Goal: Task Accomplishment & Management: Manage account settings

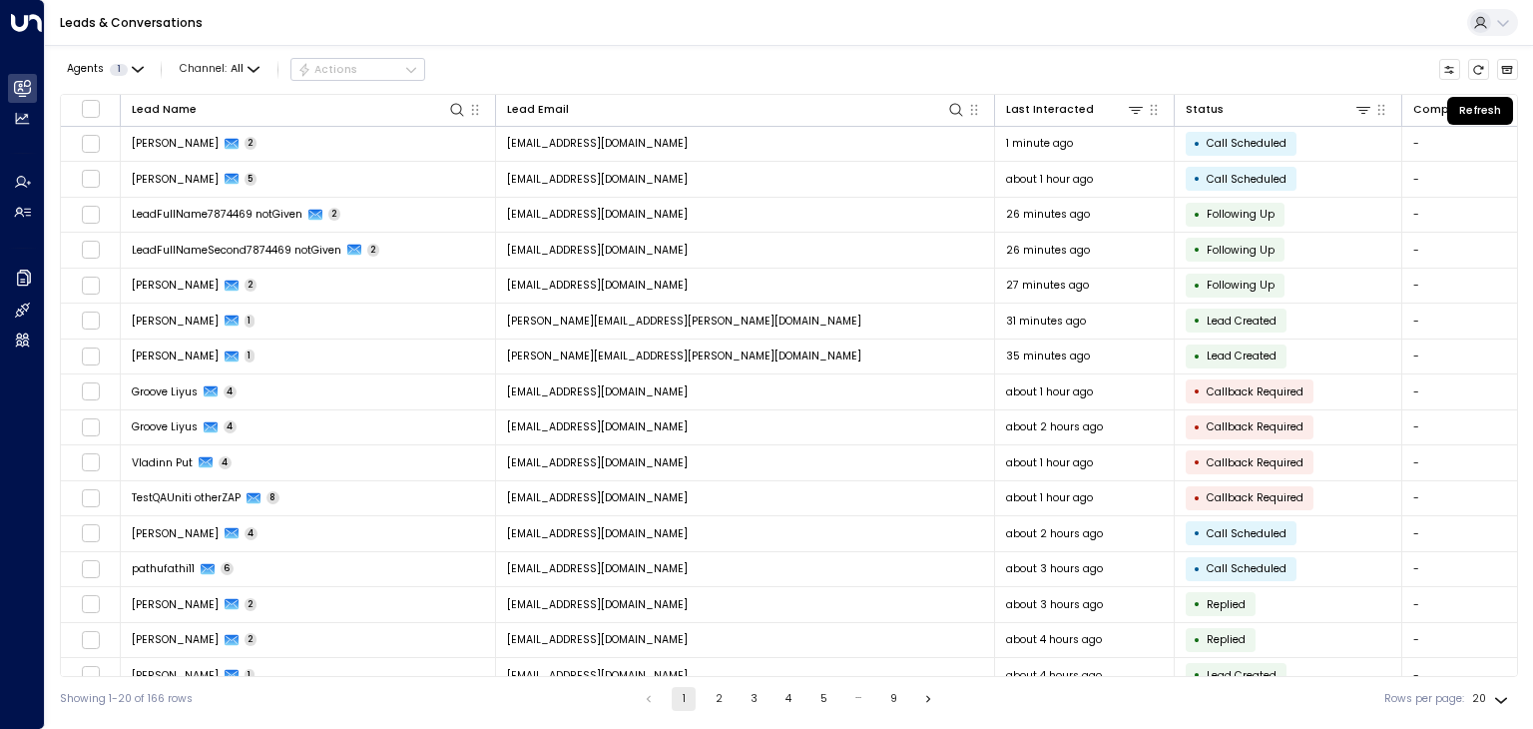
click at [1478, 65] on icon "Refresh" at bounding box center [1479, 69] width 10 height 9
click at [1481, 61] on button "Refresh" at bounding box center [1479, 70] width 22 height 22
click at [1480, 61] on button "Refresh" at bounding box center [1479, 70] width 22 height 22
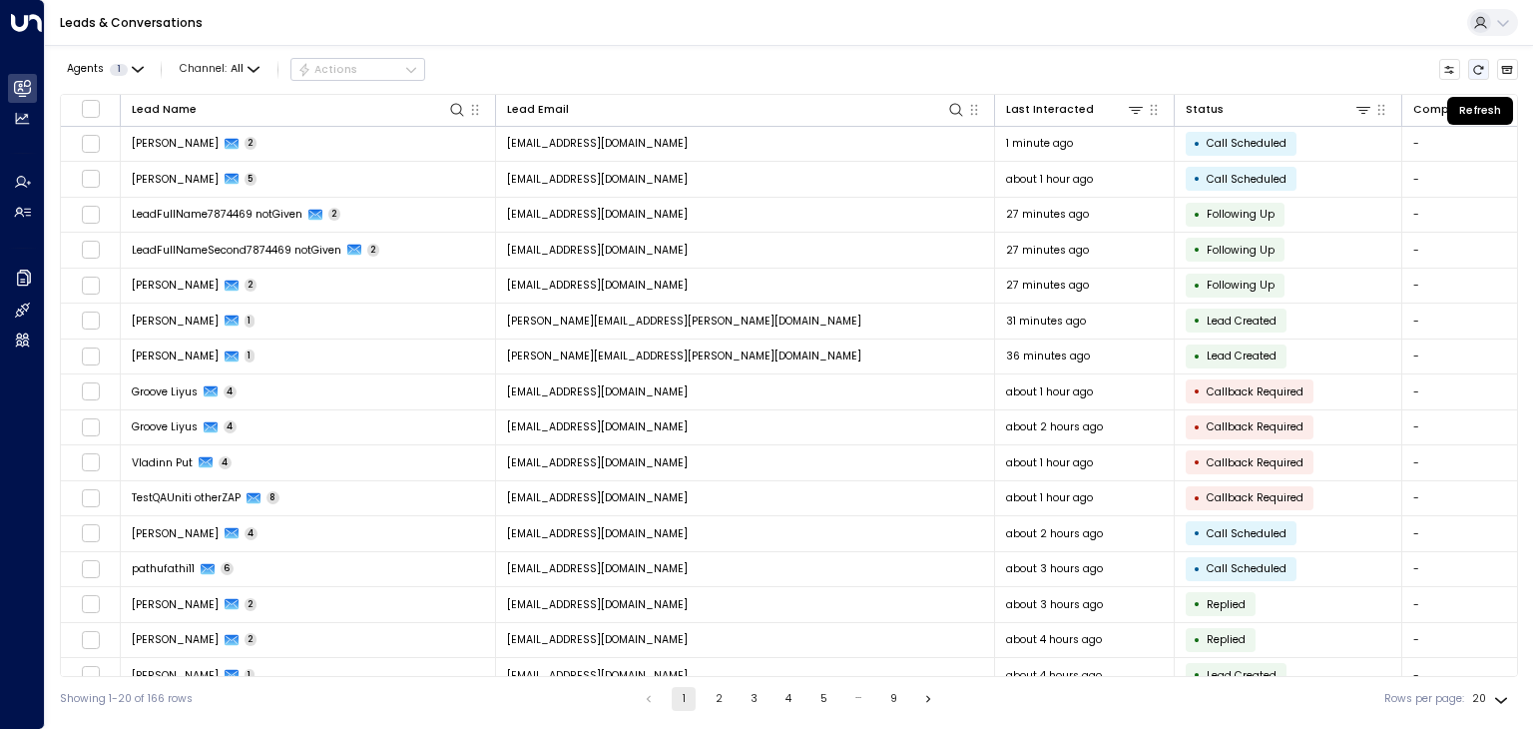
click at [1478, 62] on button "Refresh" at bounding box center [1479, 70] width 22 height 22
click at [1473, 65] on icon "Refresh" at bounding box center [1478, 70] width 12 height 12
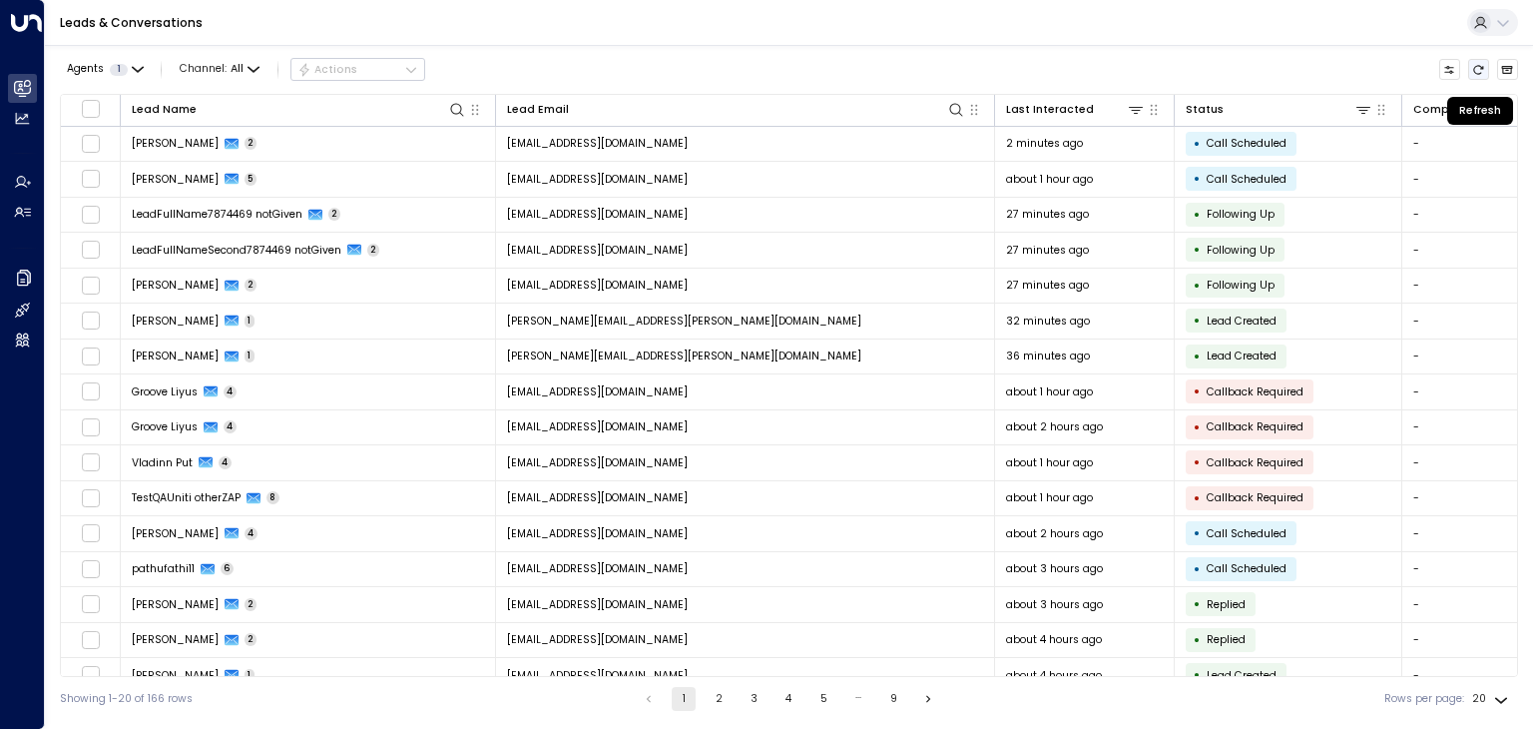
click at [1473, 65] on icon "Refresh" at bounding box center [1478, 70] width 12 height 12
click at [1477, 64] on icon "Refresh" at bounding box center [1478, 70] width 12 height 12
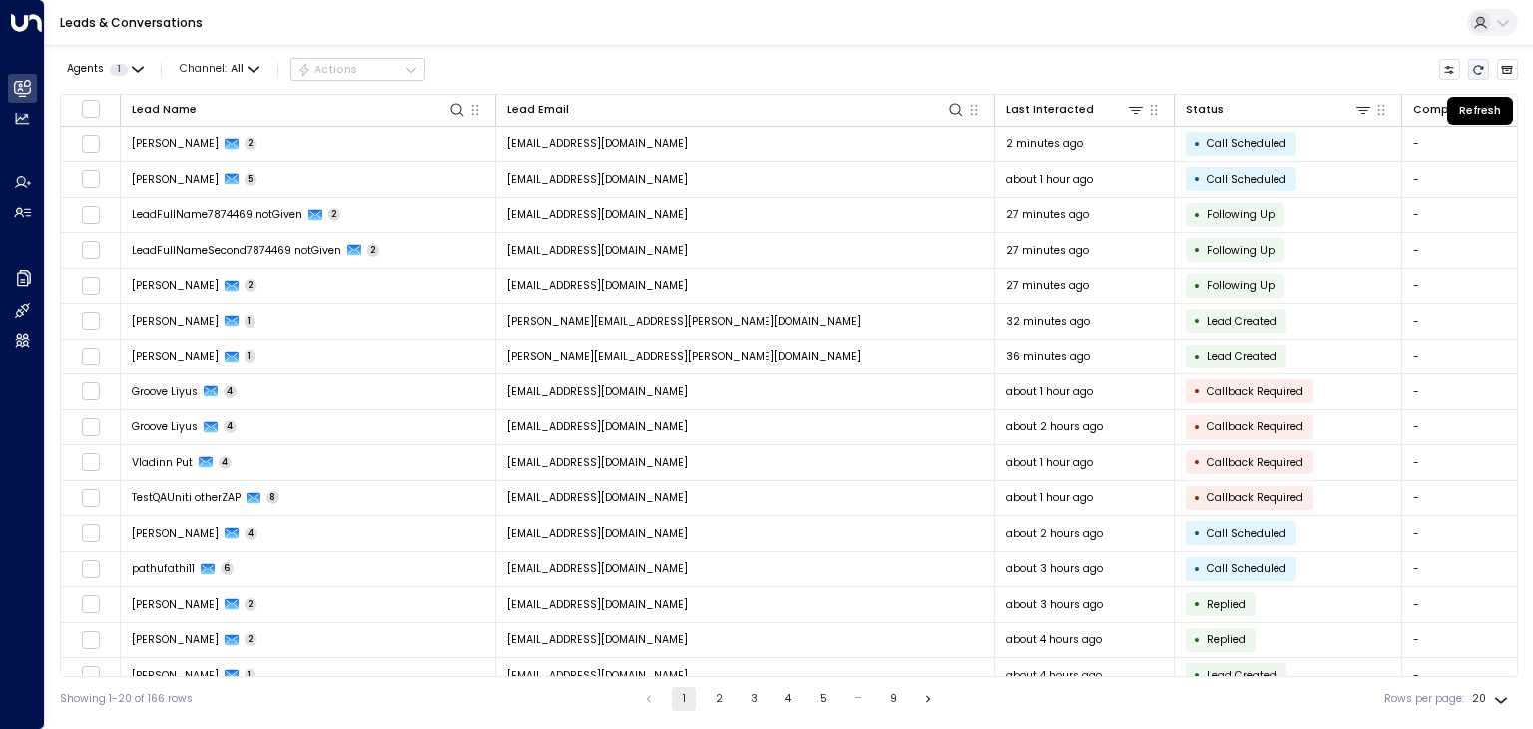
click at [1477, 64] on icon "Refresh" at bounding box center [1478, 70] width 12 height 12
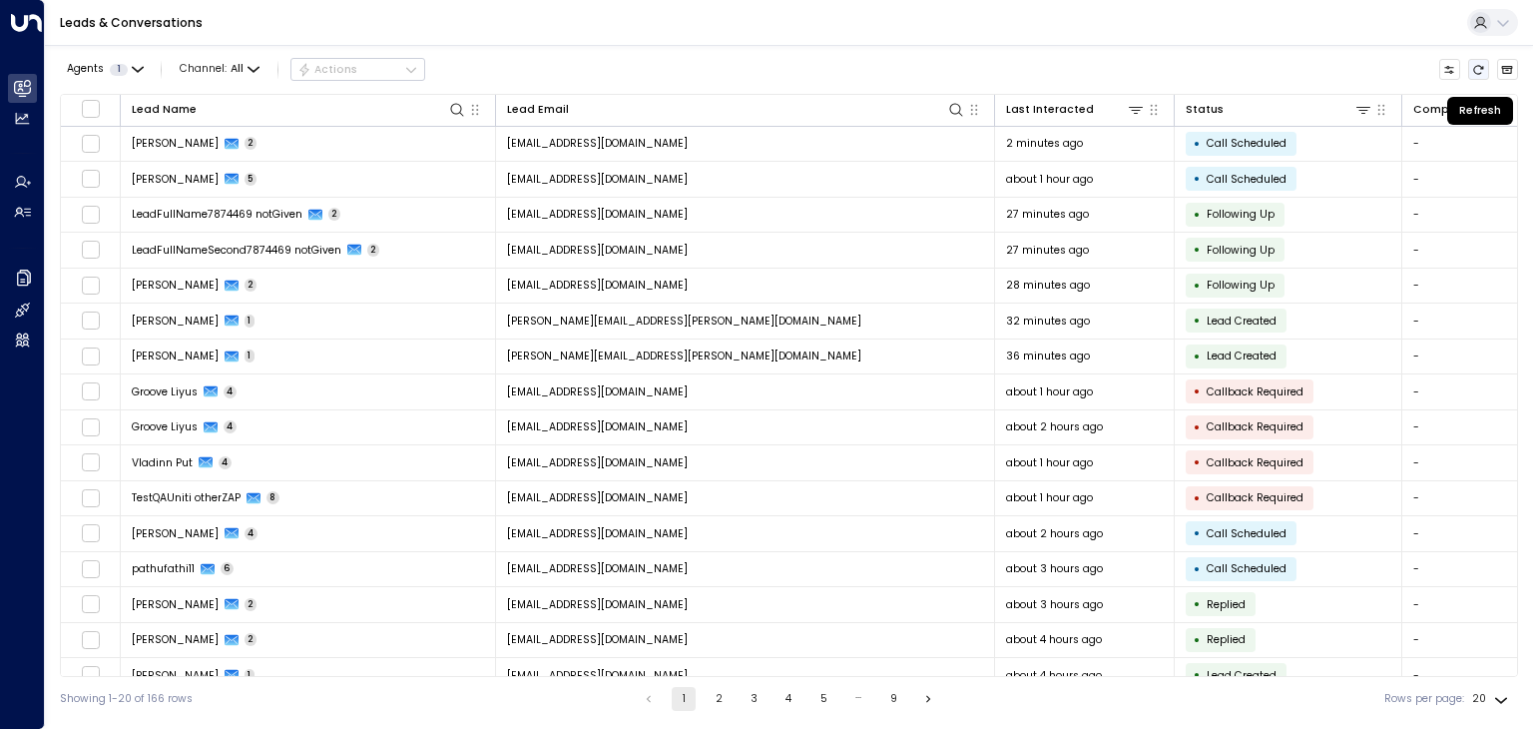
click at [1476, 69] on icon "Refresh" at bounding box center [1478, 70] width 12 height 12
drag, startPoint x: 1476, startPoint y: 69, endPoint x: 1373, endPoint y: 80, distance: 103.4
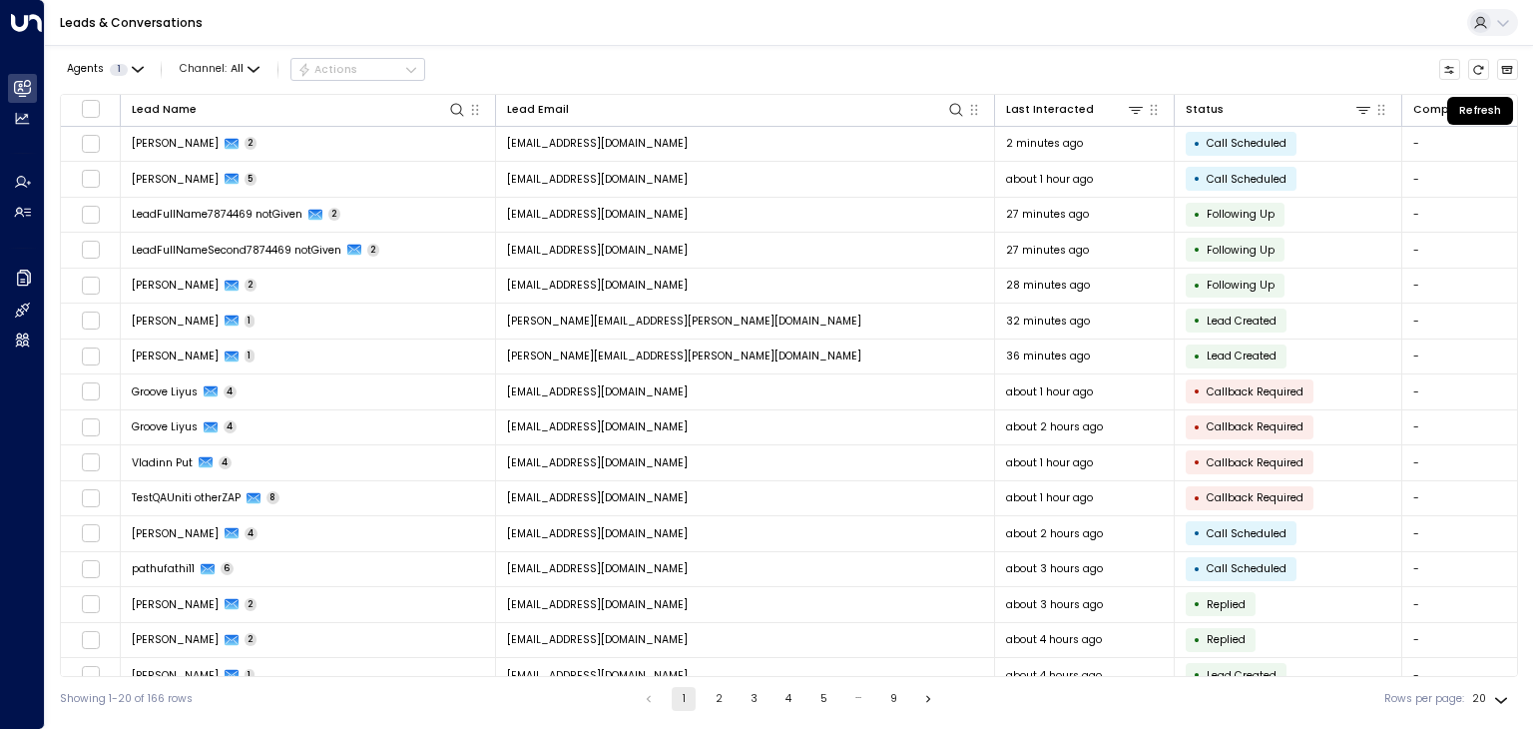
click at [1476, 69] on icon "Refresh" at bounding box center [1478, 70] width 12 height 12
click at [1478, 70] on icon "Refresh" at bounding box center [1478, 70] width 12 height 12
click at [1477, 70] on icon "Refresh" at bounding box center [1478, 70] width 12 height 12
click at [1477, 69] on icon "Refresh" at bounding box center [1478, 70] width 12 height 12
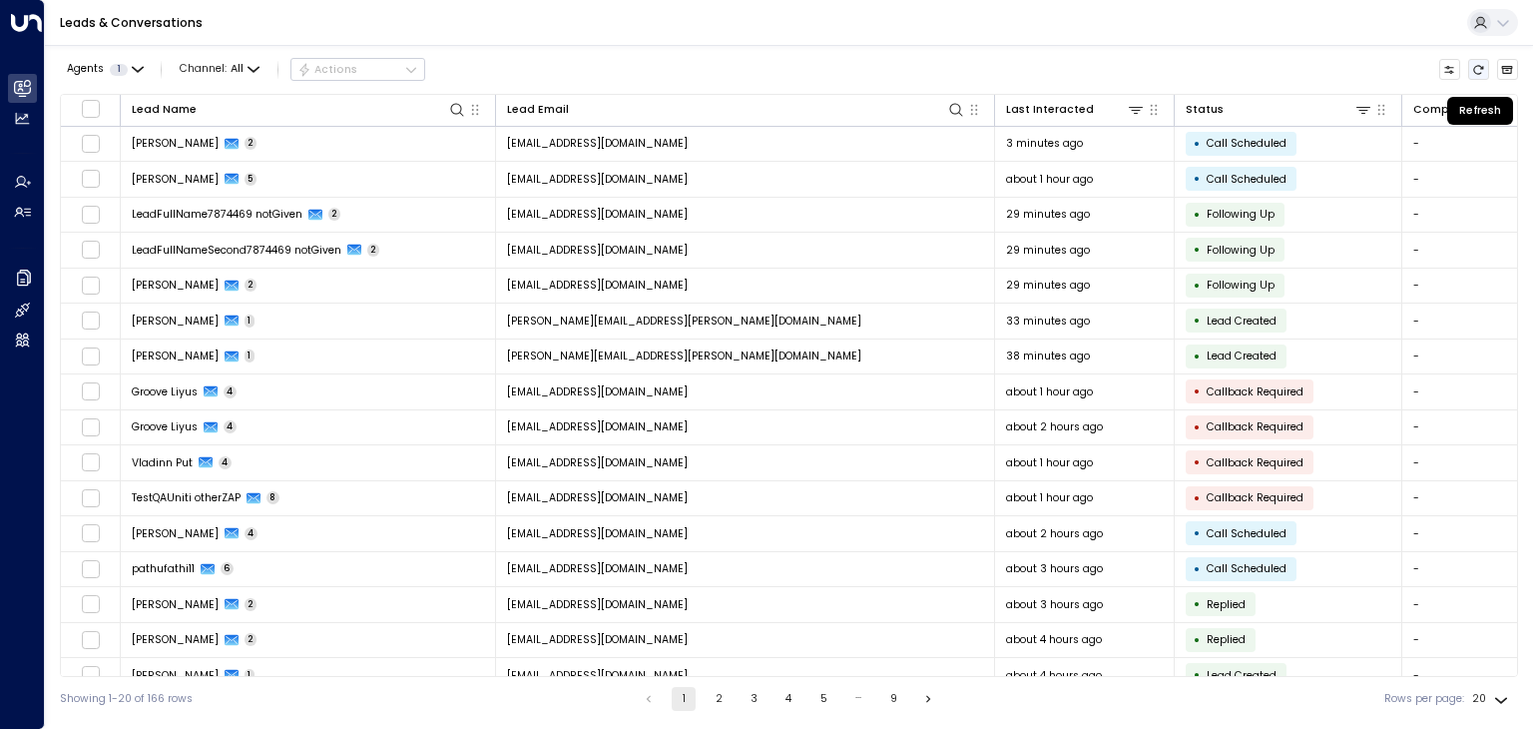
click at [1477, 69] on icon "Refresh" at bounding box center [1478, 70] width 12 height 12
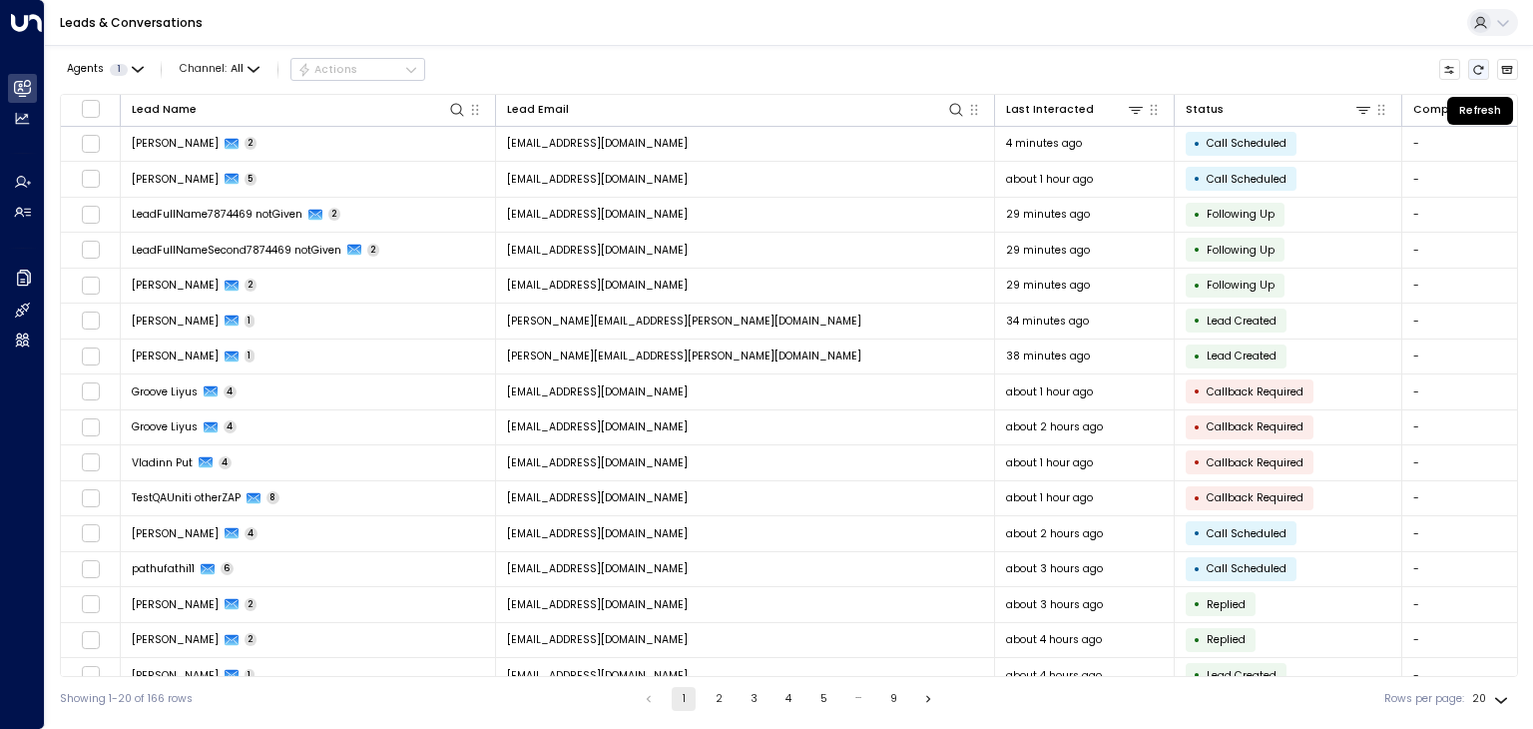
click at [1477, 69] on icon "Refresh" at bounding box center [1478, 70] width 12 height 12
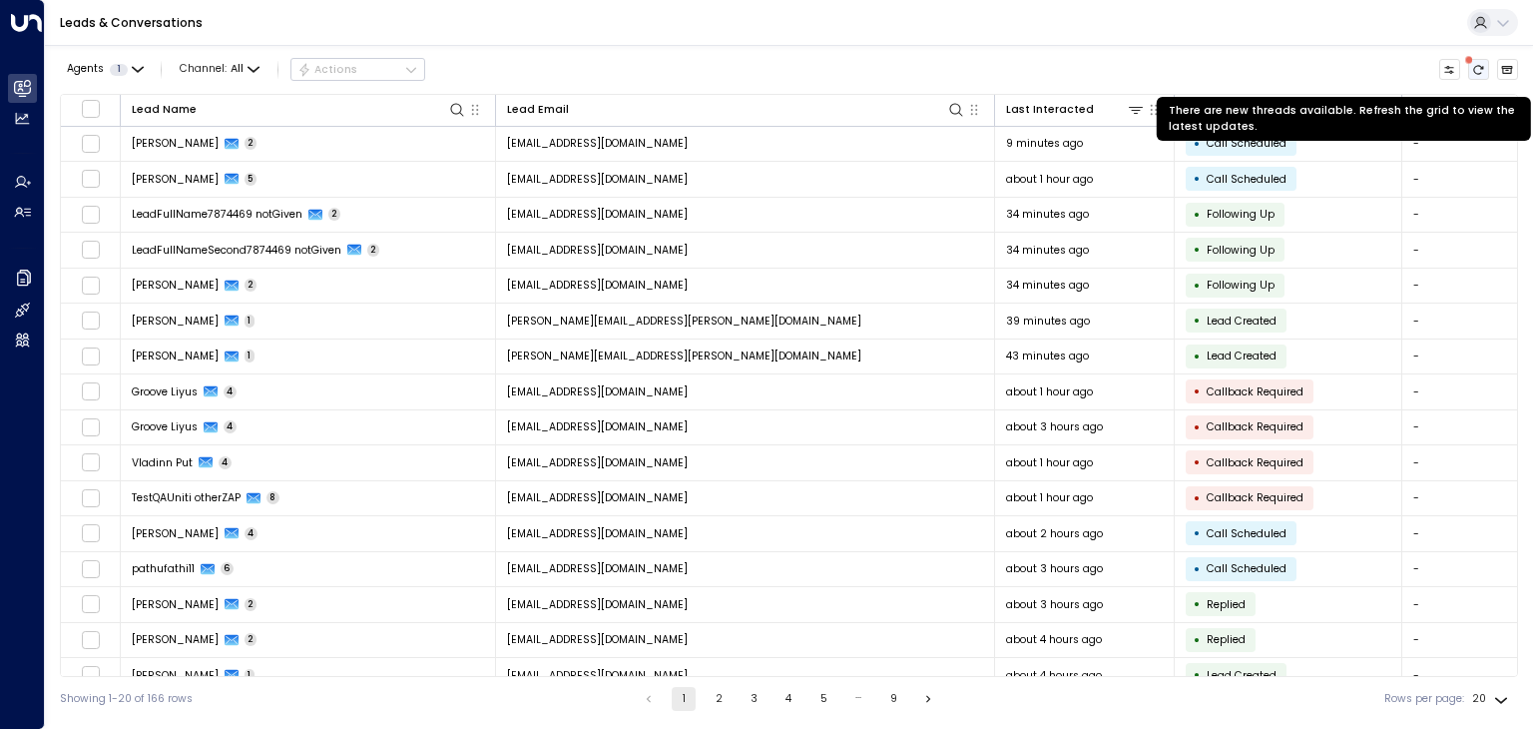
click at [1480, 65] on icon "There are new threads available. Refresh the grid to view the latest updates." at bounding box center [1479, 69] width 10 height 9
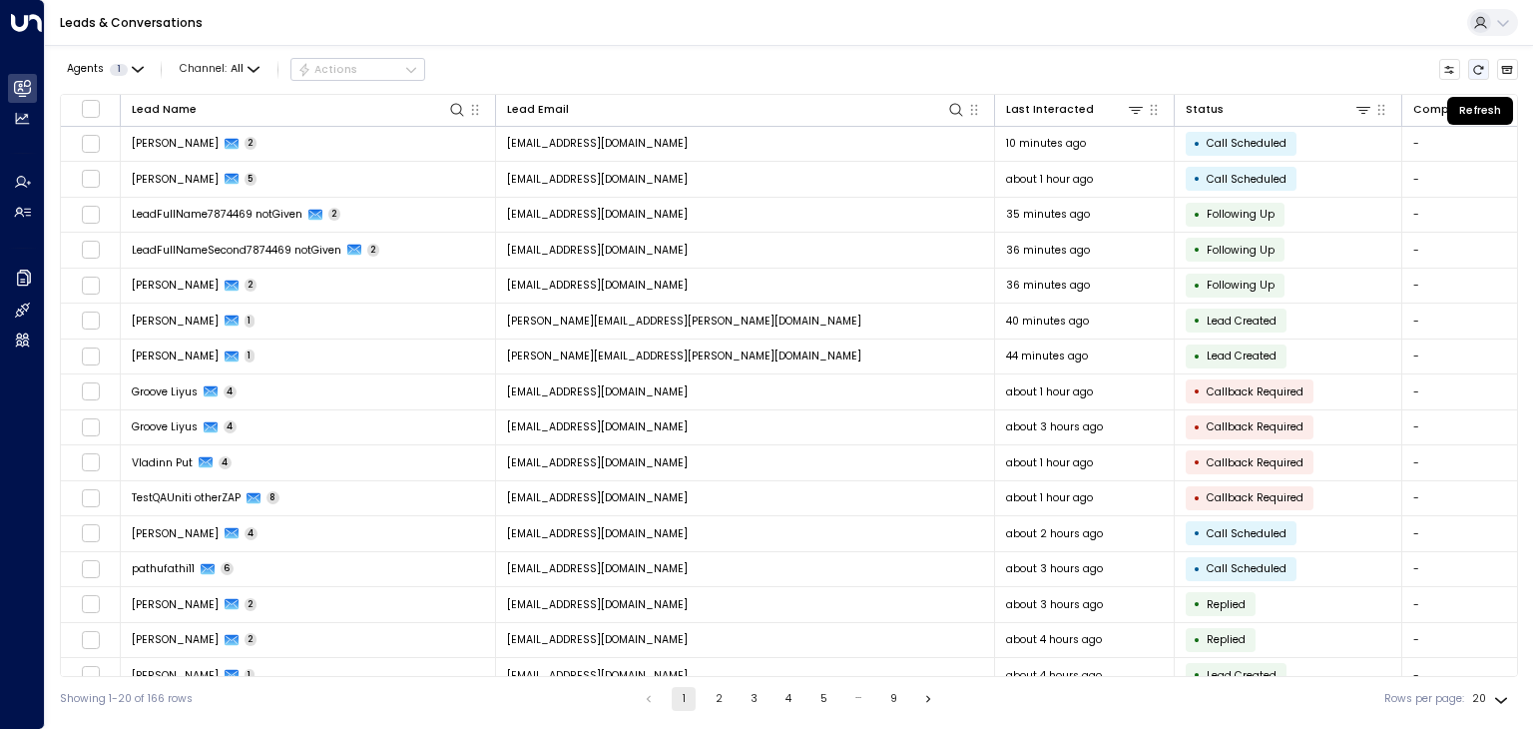
click at [1480, 65] on icon "Refresh" at bounding box center [1479, 69] width 10 height 9
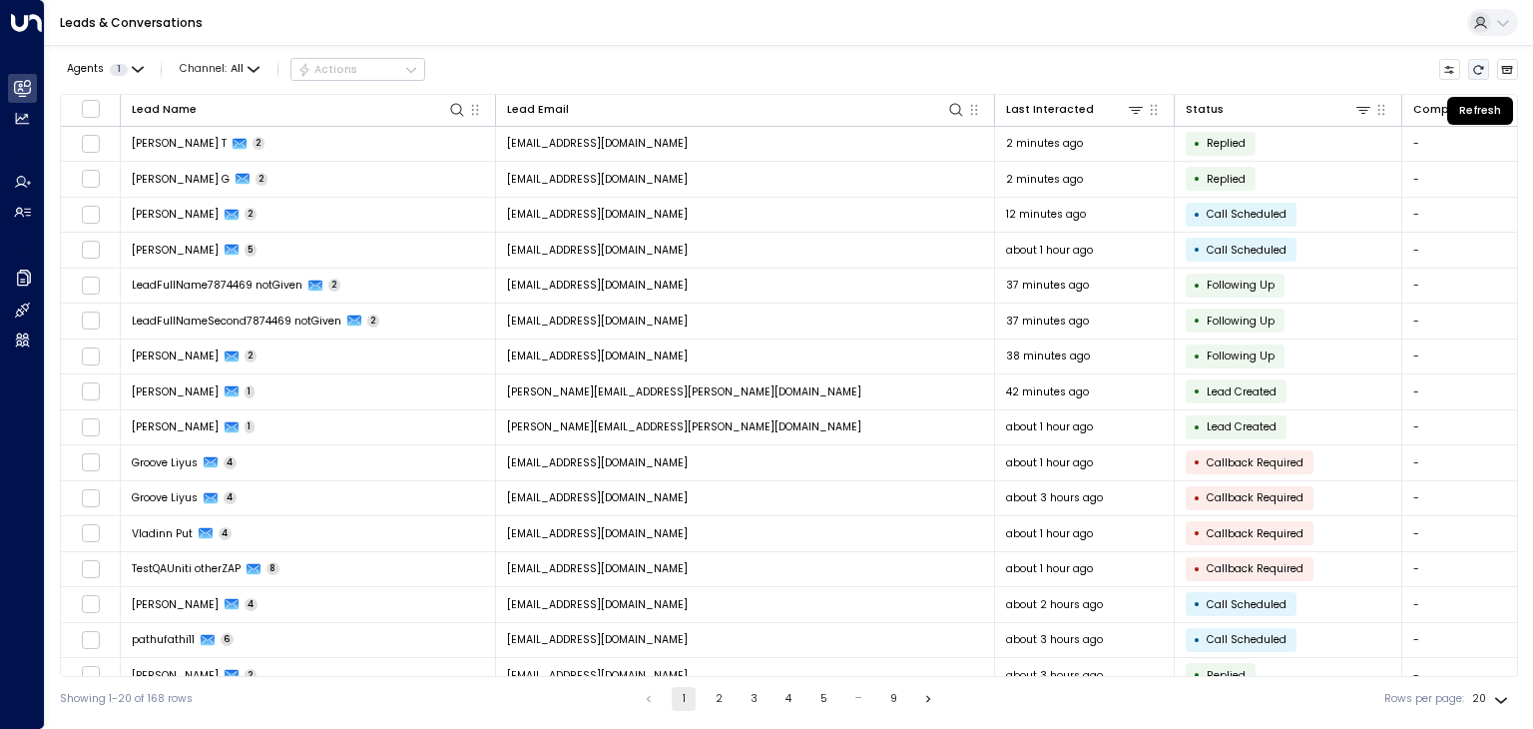
click at [1476, 71] on icon "Refresh" at bounding box center [1478, 70] width 12 height 12
click at [1476, 73] on icon "Refresh" at bounding box center [1479, 69] width 10 height 9
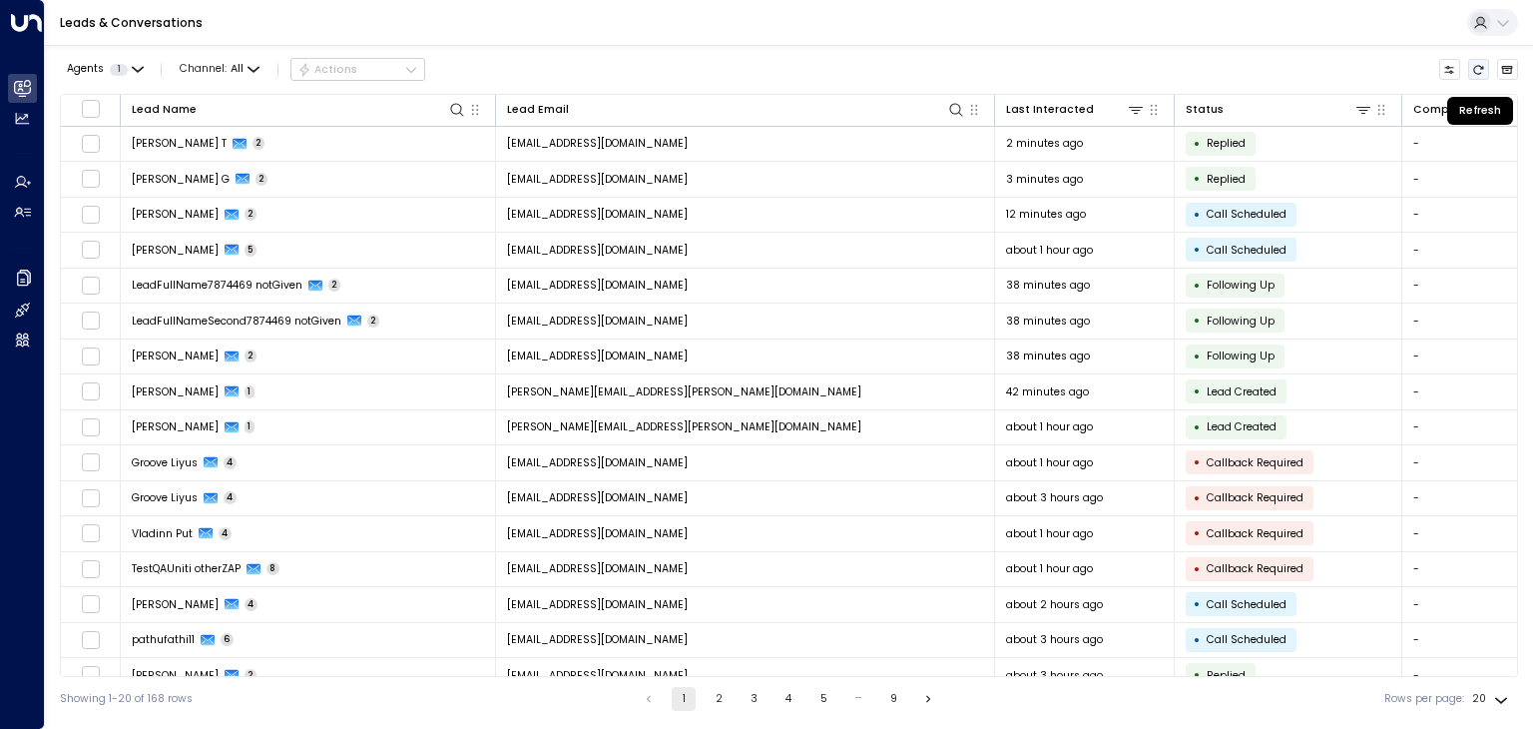
click at [1476, 73] on icon "Refresh" at bounding box center [1479, 69] width 10 height 9
click at [1473, 65] on icon "Refresh" at bounding box center [1478, 70] width 12 height 12
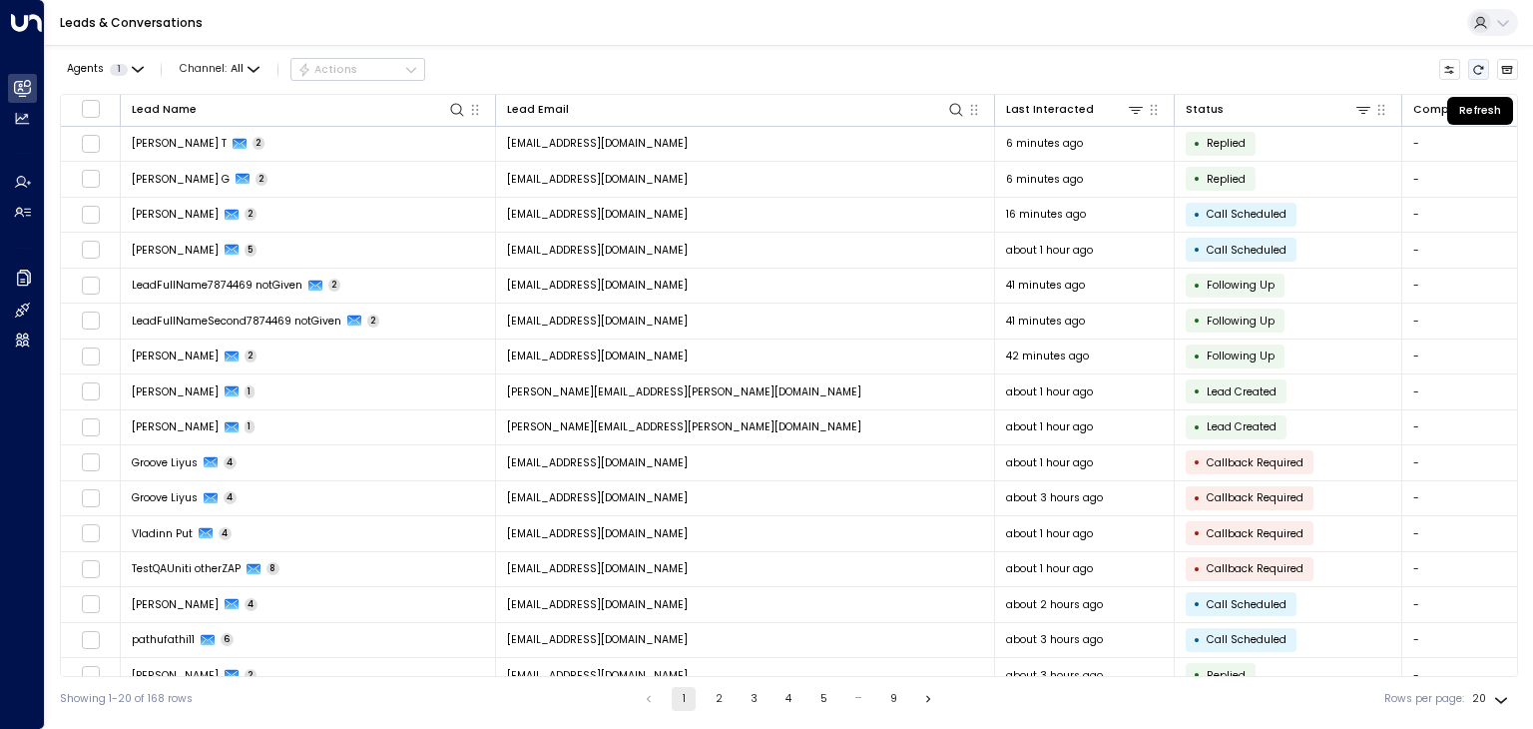
click at [1473, 65] on icon "Refresh" at bounding box center [1478, 70] width 12 height 12
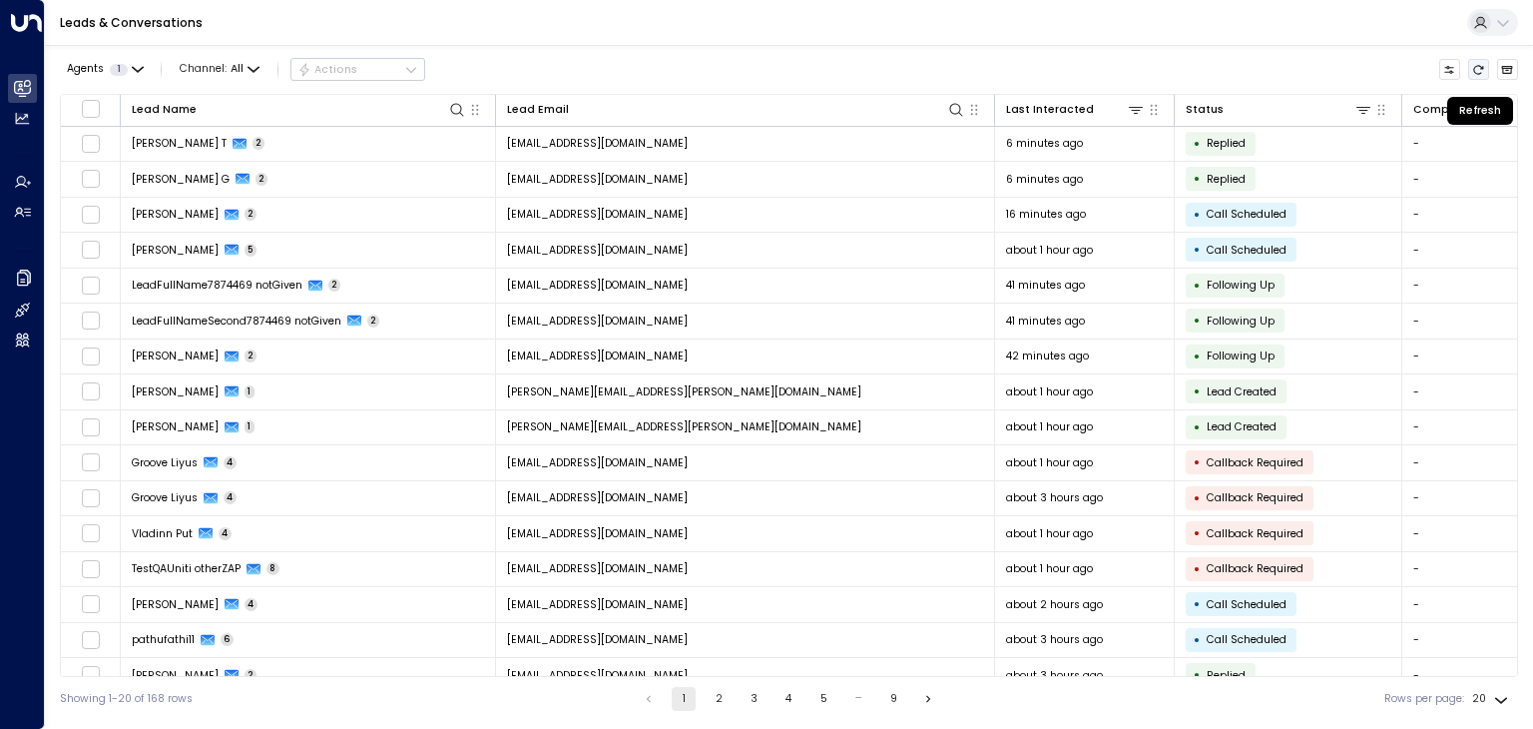
click at [1472, 65] on icon "Refresh" at bounding box center [1478, 70] width 12 height 12
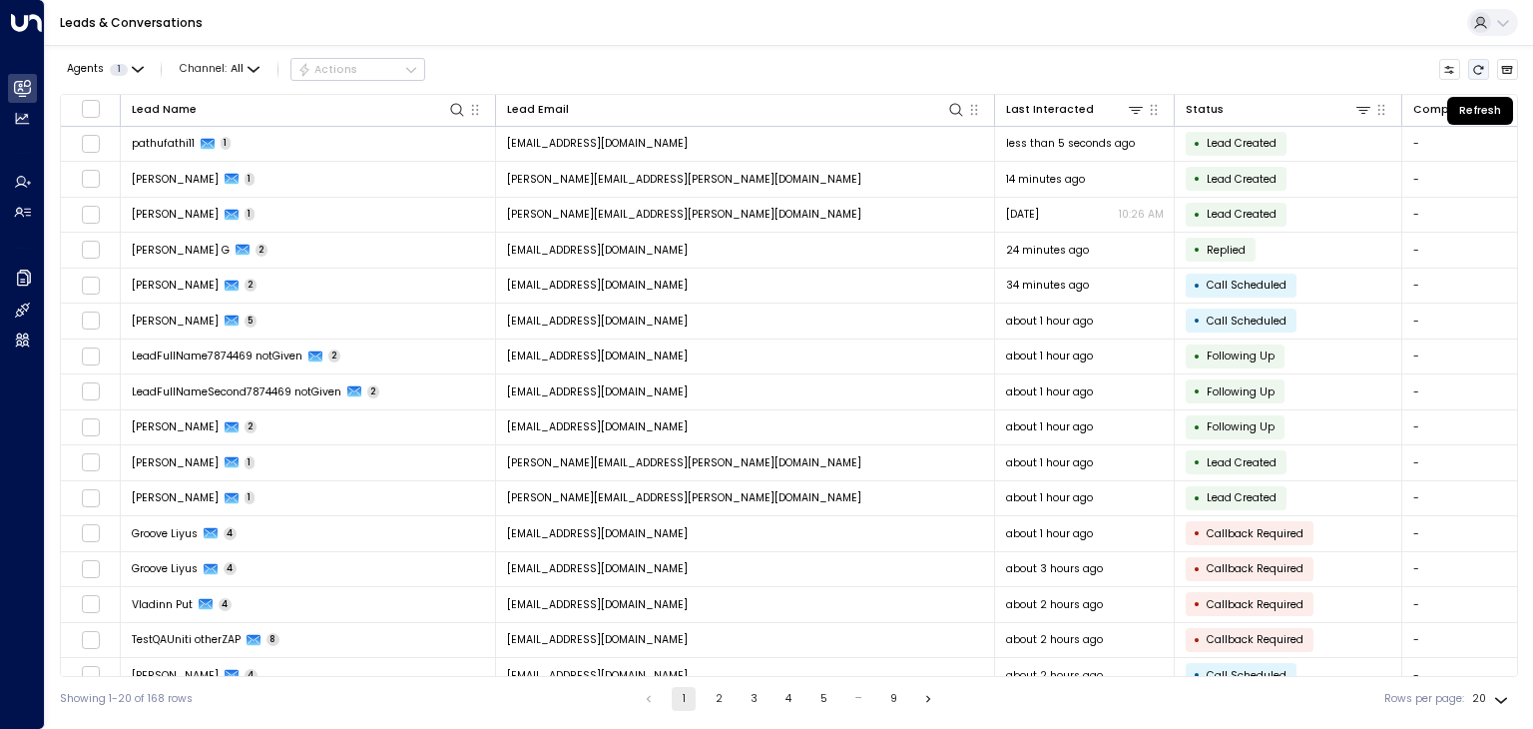
click at [1483, 65] on icon "Refresh" at bounding box center [1478, 70] width 12 height 12
click at [1481, 65] on icon "Refresh" at bounding box center [1478, 70] width 12 height 12
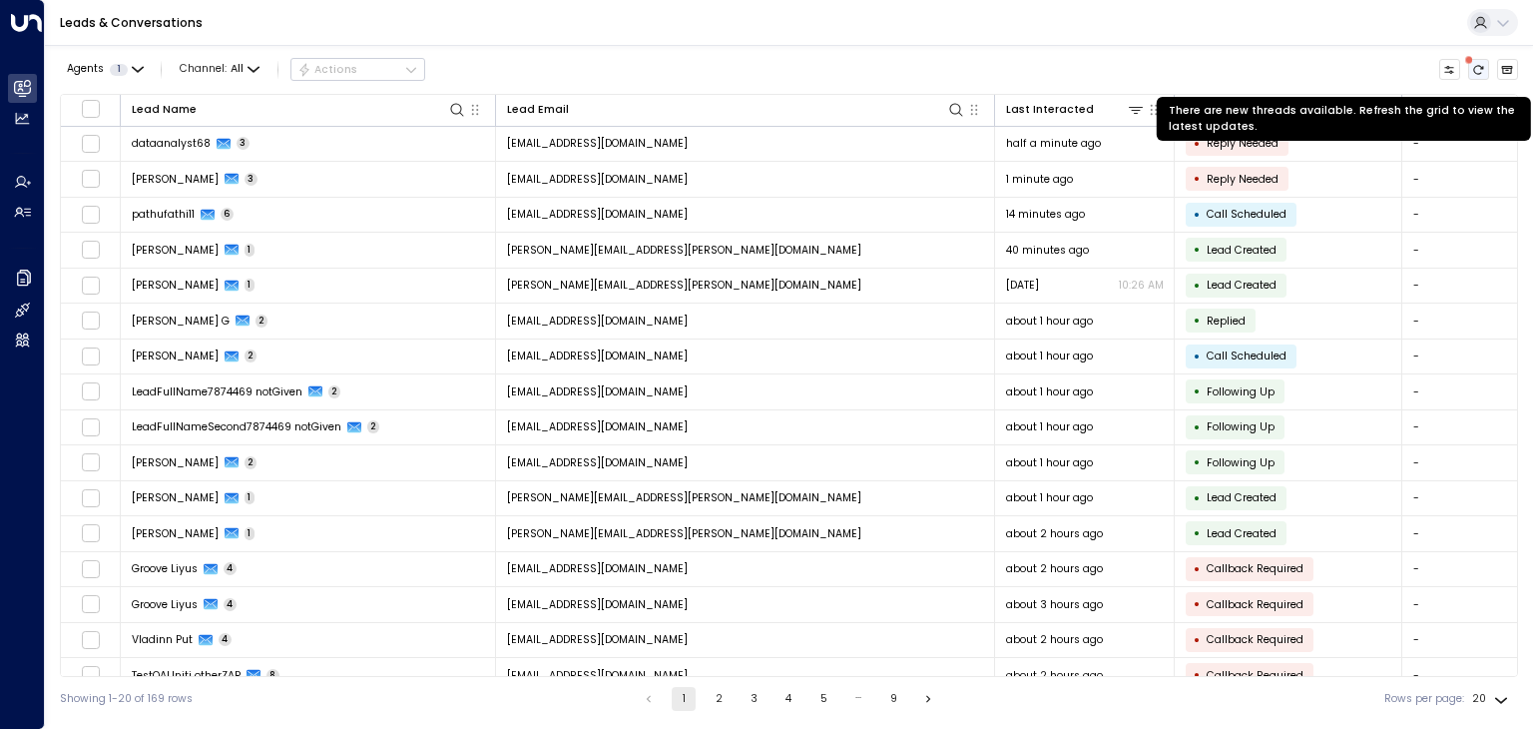
click at [1488, 65] on button "There are new threads available. Refresh the grid to view the latest updates." at bounding box center [1479, 70] width 22 height 22
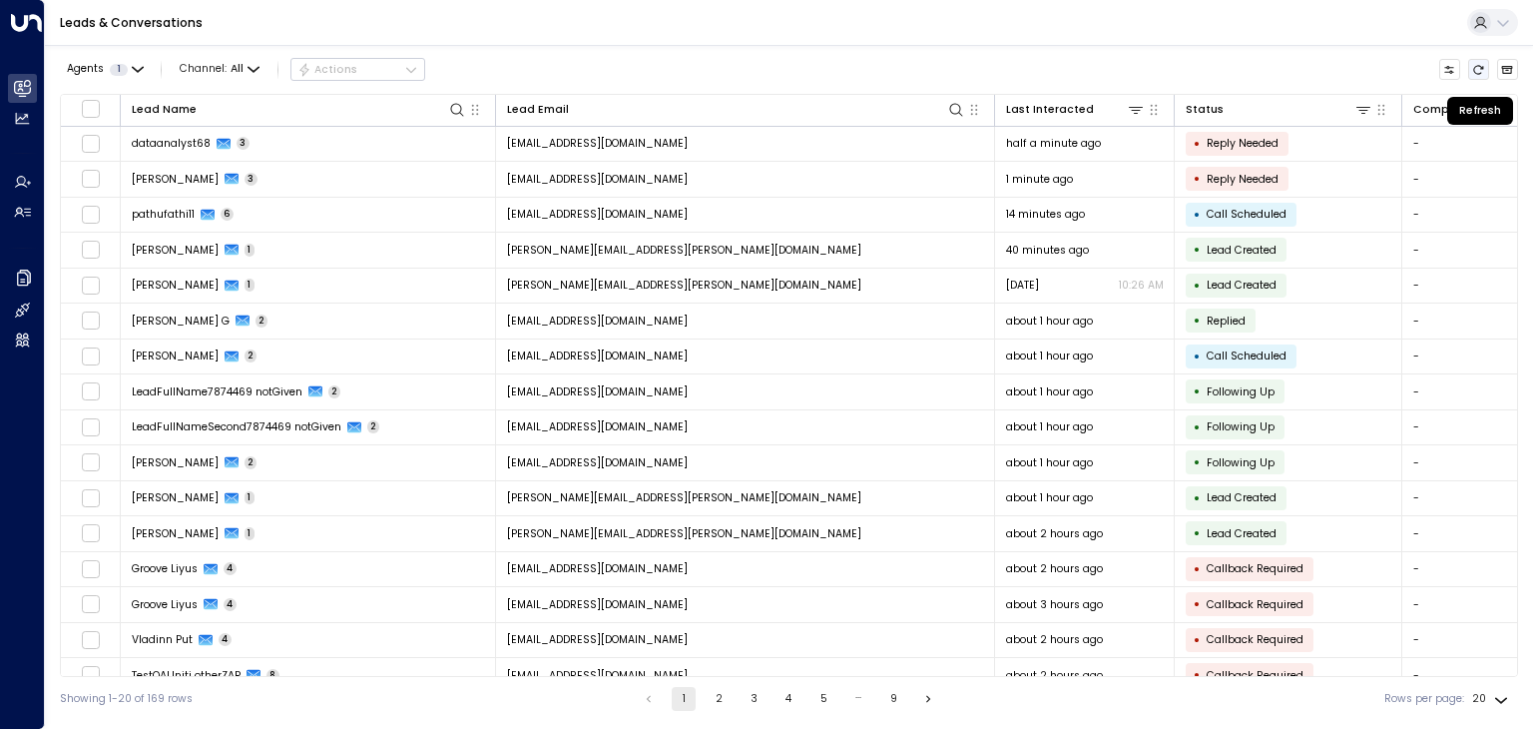
click at [1481, 66] on icon "Refresh" at bounding box center [1479, 69] width 10 height 9
click at [1480, 66] on icon "Refresh" at bounding box center [1478, 70] width 12 height 12
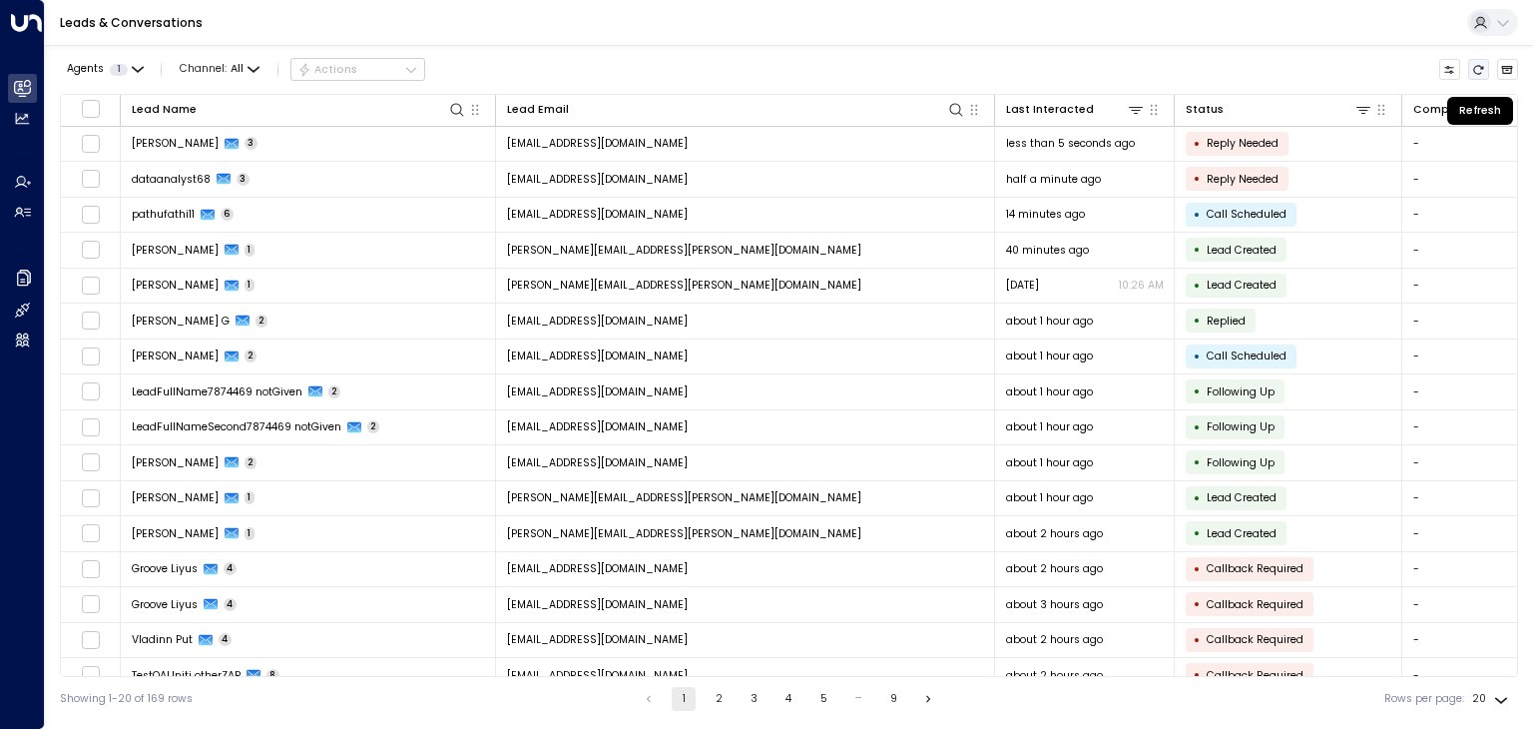
click at [1480, 66] on icon "Refresh" at bounding box center [1478, 70] width 12 height 12
click at [1471, 68] on button "There are new threads available. Refresh the grid to view the latest updates." at bounding box center [1479, 70] width 22 height 22
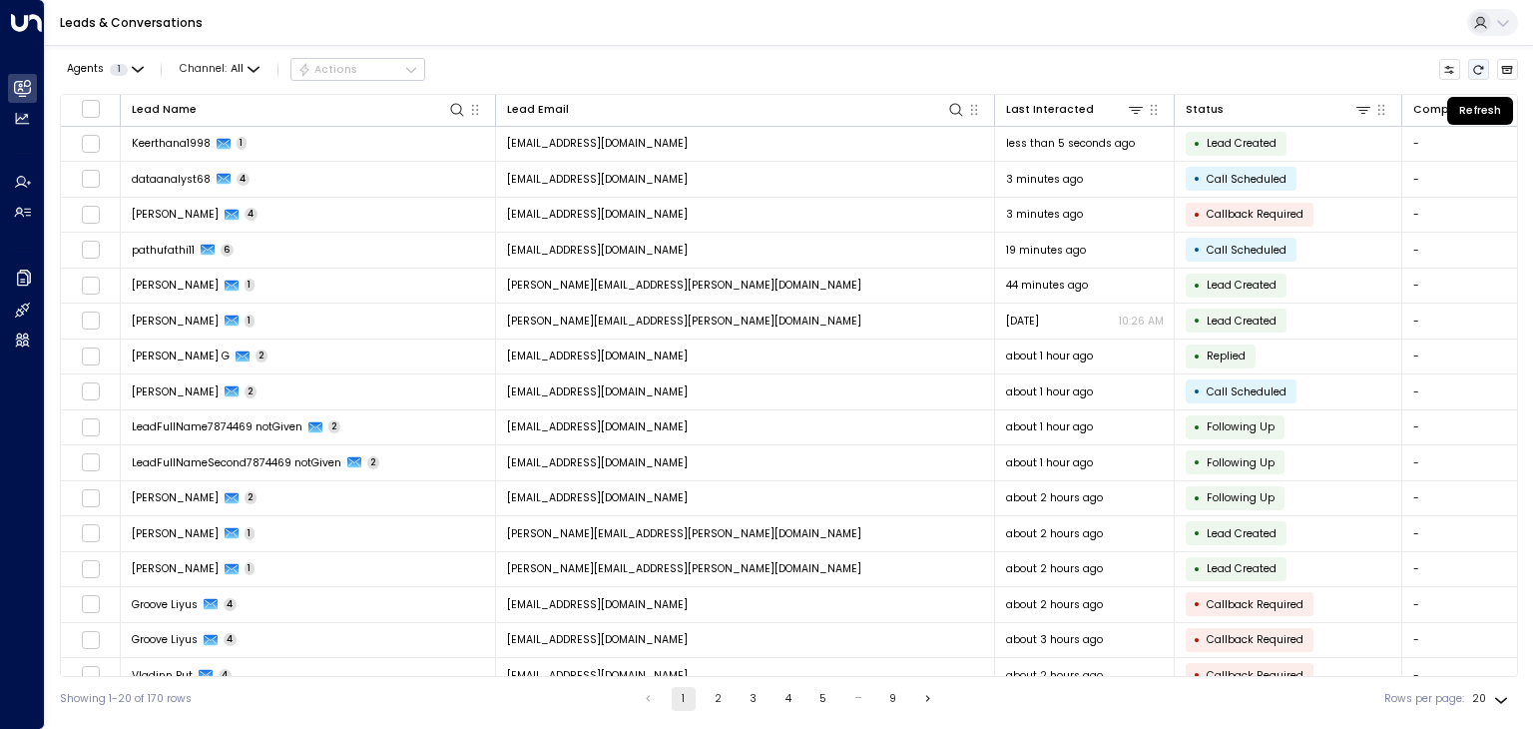
click at [1471, 68] on button "Refresh" at bounding box center [1479, 70] width 22 height 22
click at [1472, 69] on button "Refresh" at bounding box center [1479, 70] width 22 height 22
click at [1472, 69] on icon "Refresh" at bounding box center [1478, 70] width 12 height 12
click at [1473, 74] on icon "Refresh" at bounding box center [1478, 70] width 12 height 12
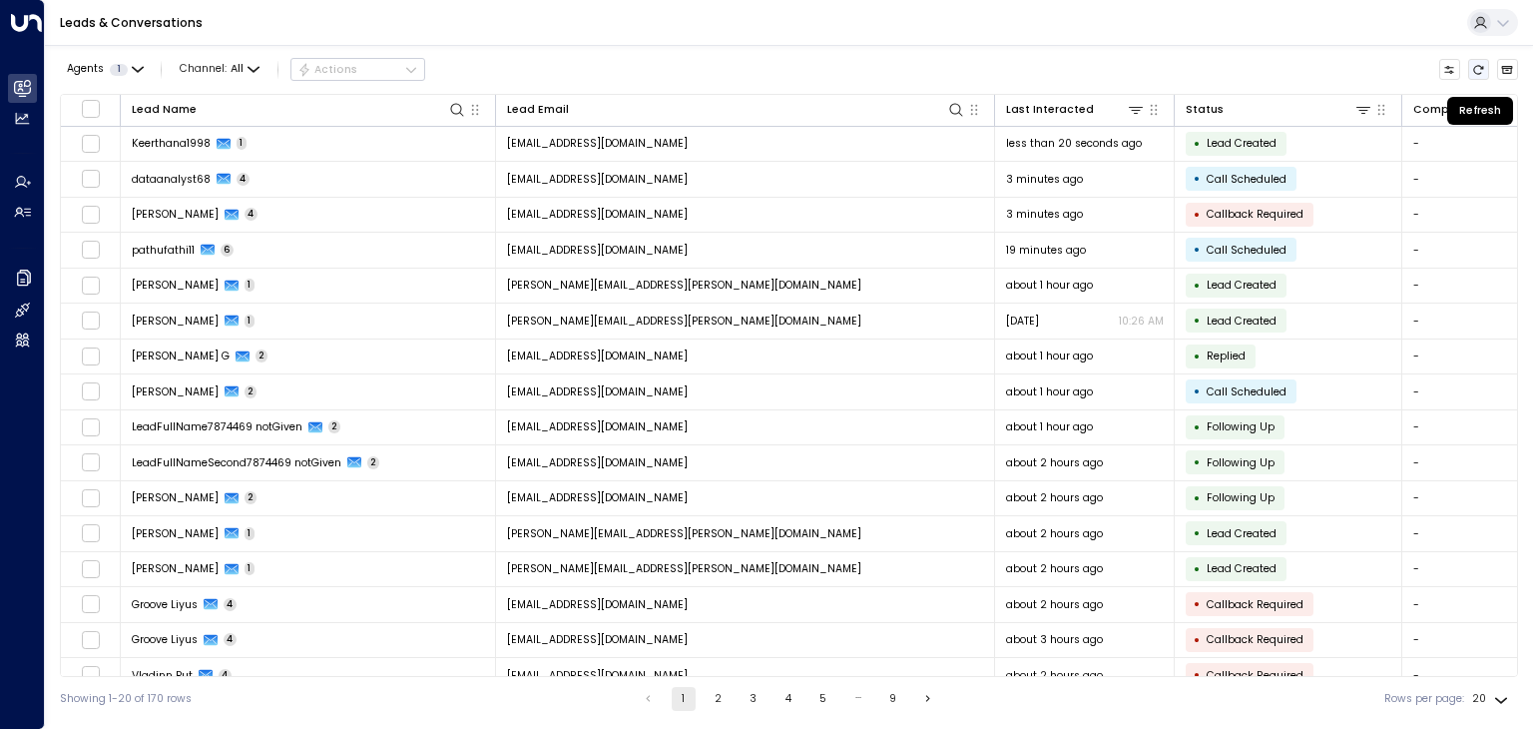
click at [1473, 74] on icon "Refresh" at bounding box center [1478, 70] width 12 height 12
click at [1481, 66] on icon "Refresh" at bounding box center [1479, 69] width 10 height 9
click at [1472, 69] on icon "Refresh" at bounding box center [1478, 70] width 12 height 12
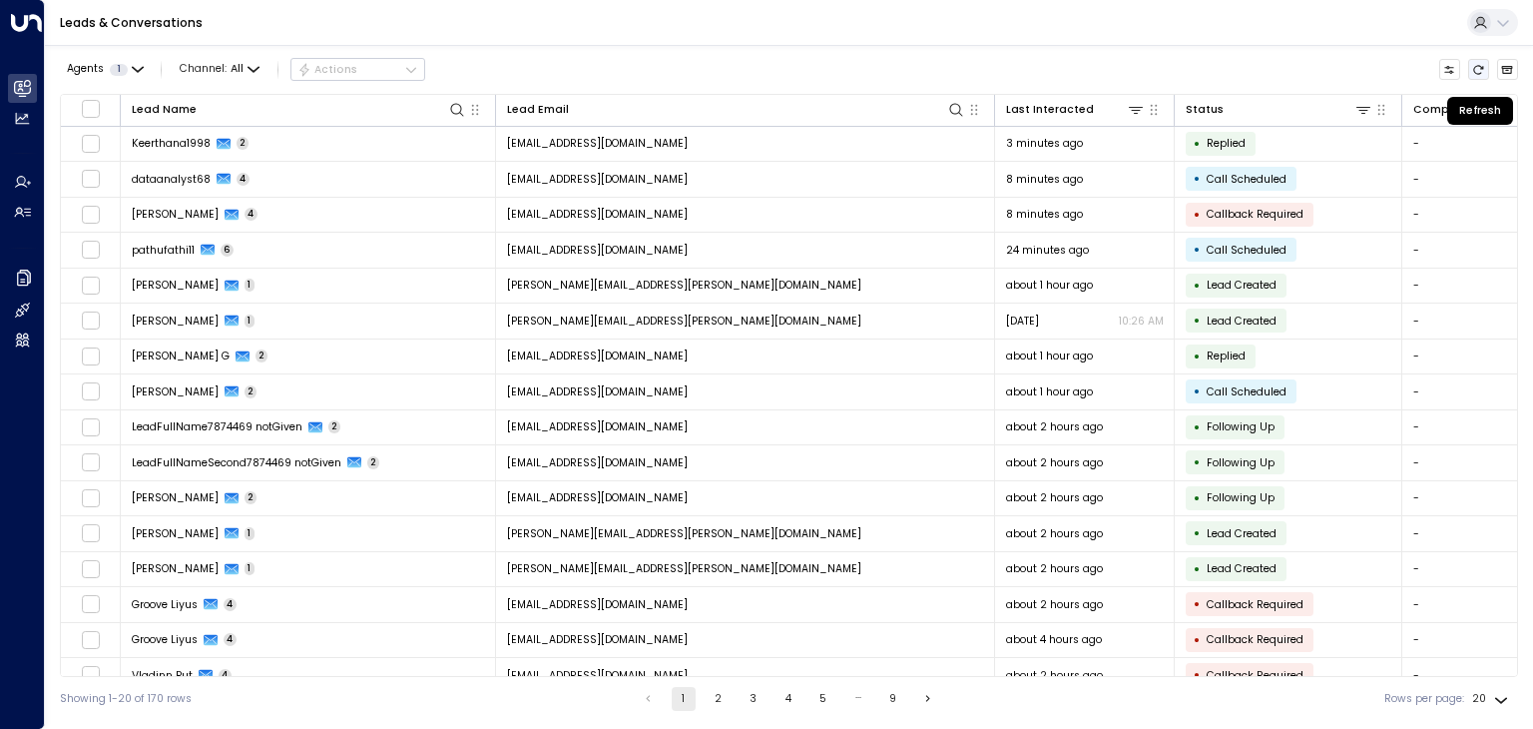
click at [1472, 69] on icon "Refresh" at bounding box center [1478, 70] width 12 height 12
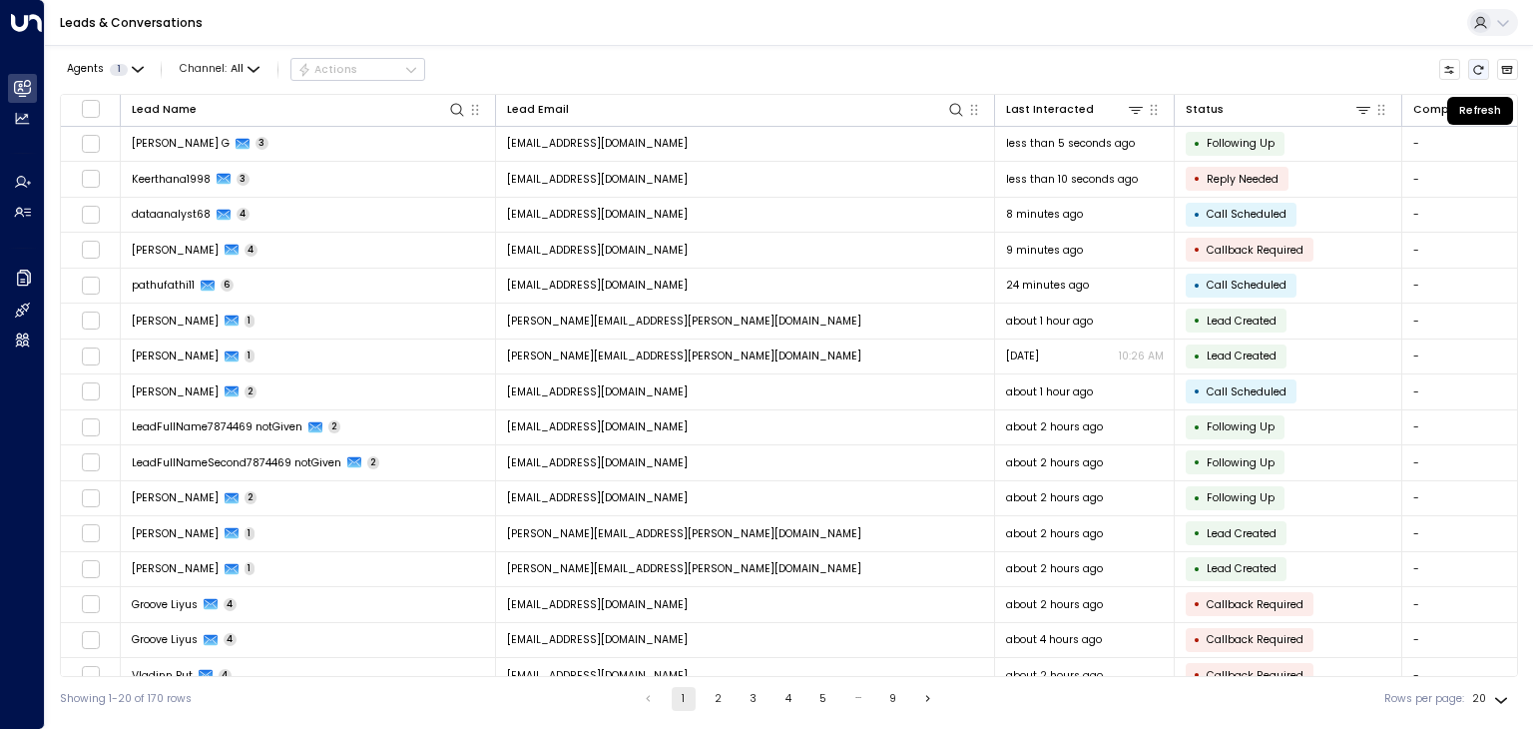
click at [1473, 73] on icon "Refresh" at bounding box center [1478, 70] width 12 height 12
click at [1475, 73] on icon "Refresh" at bounding box center [1478, 70] width 12 height 12
click at [1476, 72] on icon "Refresh" at bounding box center [1479, 69] width 10 height 9
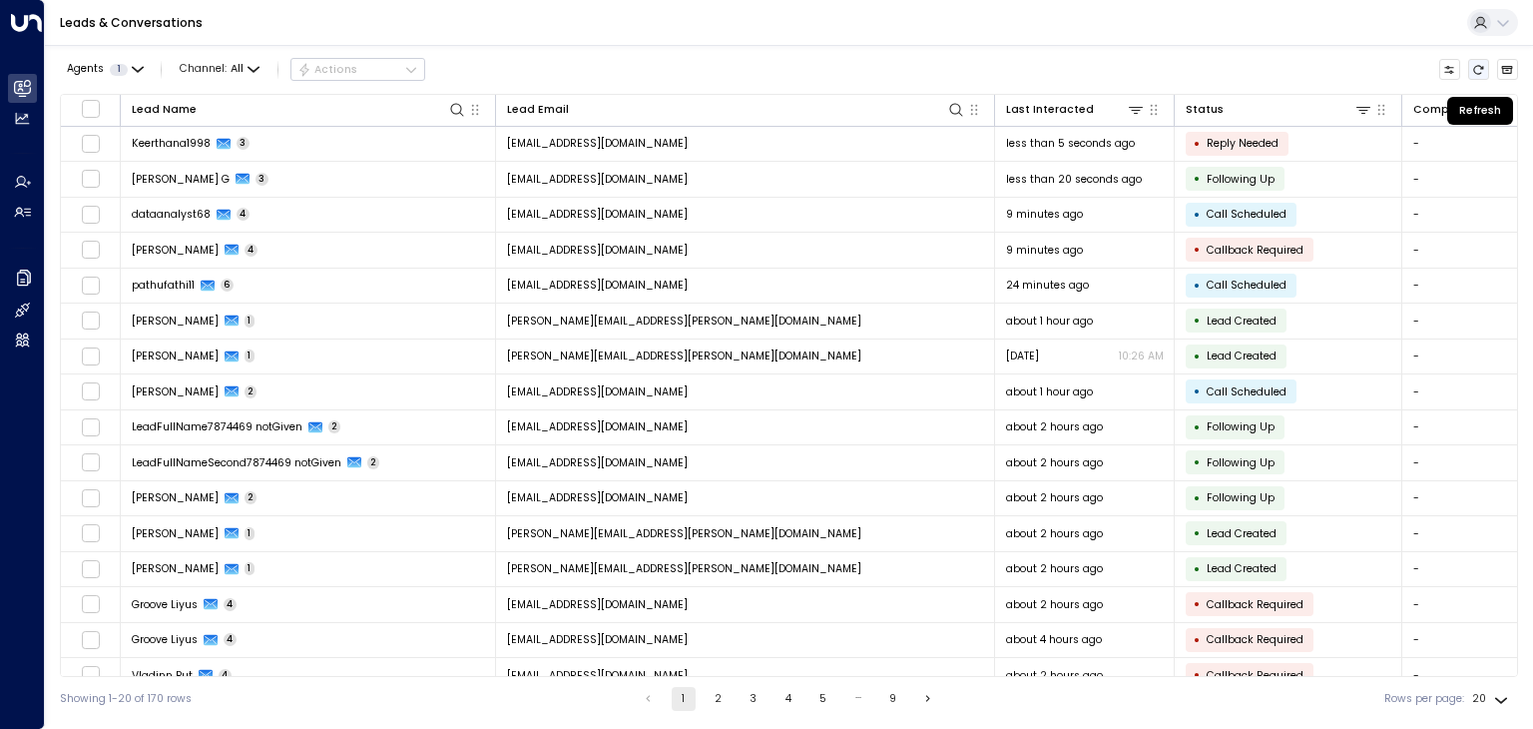
click at [1476, 73] on icon "Refresh" at bounding box center [1479, 69] width 10 height 9
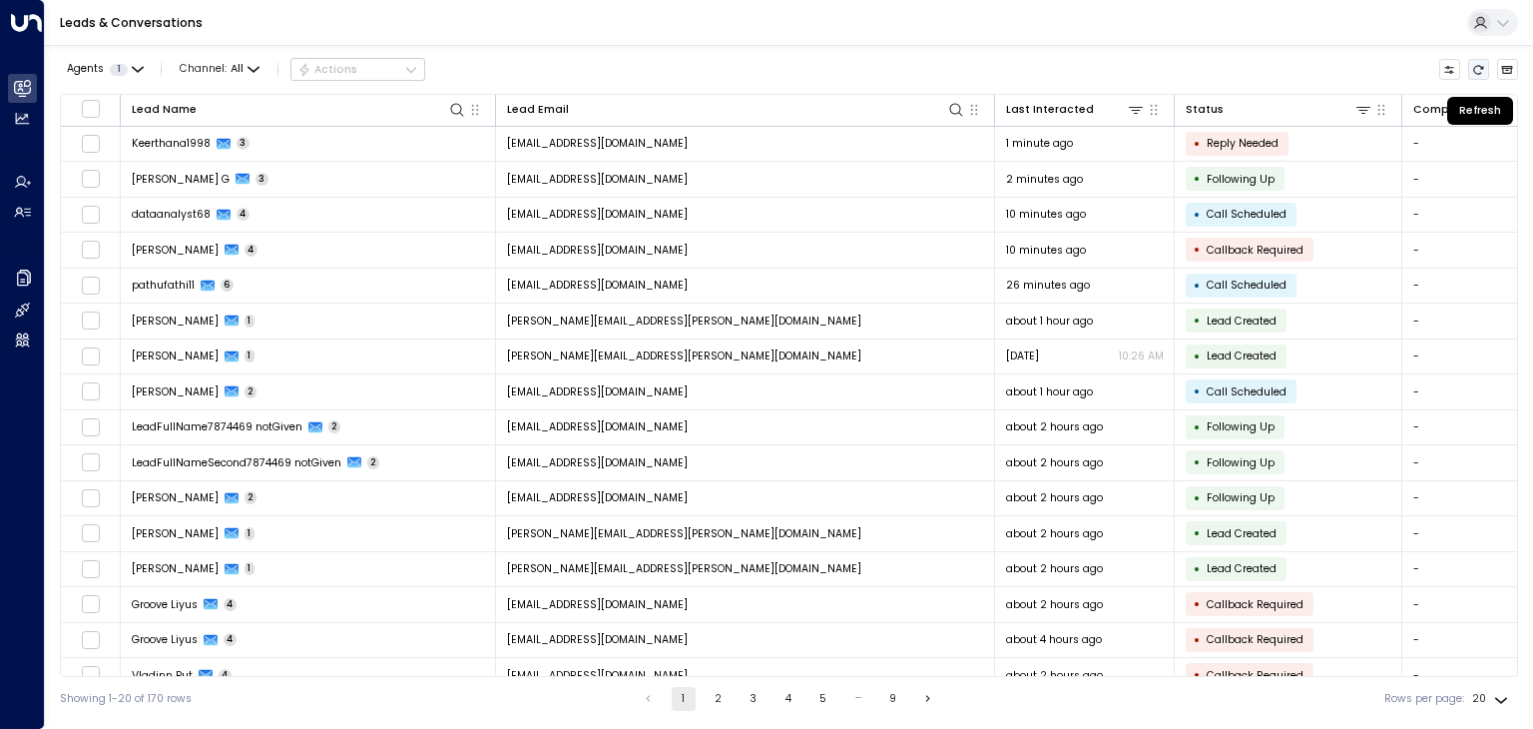
click at [1476, 73] on icon "Refresh" at bounding box center [1479, 69] width 10 height 9
click at [1478, 73] on icon "Refresh" at bounding box center [1479, 69] width 10 height 9
click at [1478, 74] on icon "Refresh" at bounding box center [1478, 70] width 12 height 12
click at [1484, 67] on icon "Refresh" at bounding box center [1479, 69] width 10 height 9
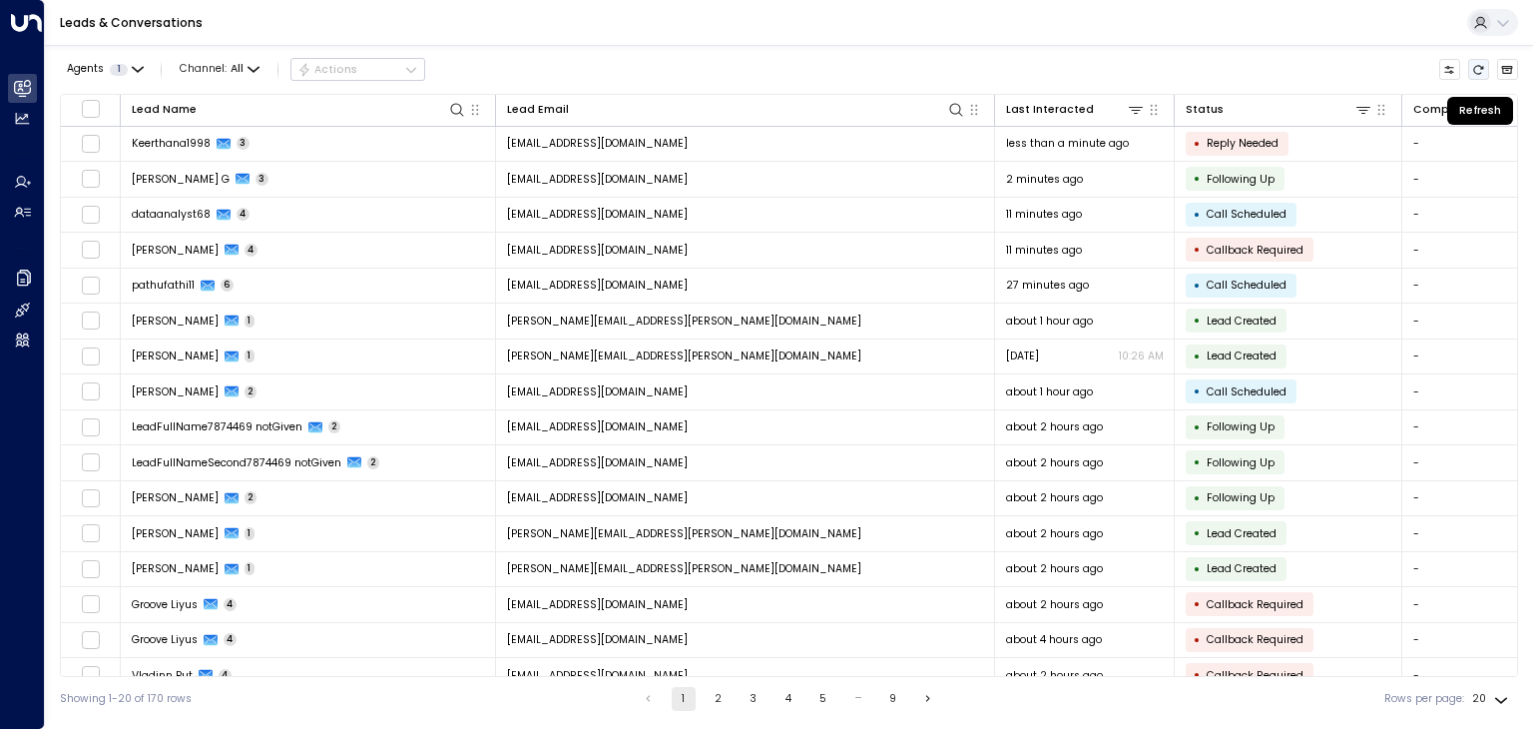
click at [1484, 67] on icon "Refresh" at bounding box center [1479, 69] width 10 height 9
click at [1482, 65] on icon "Refresh" at bounding box center [1478, 70] width 12 height 12
